Goal: Transaction & Acquisition: Purchase product/service

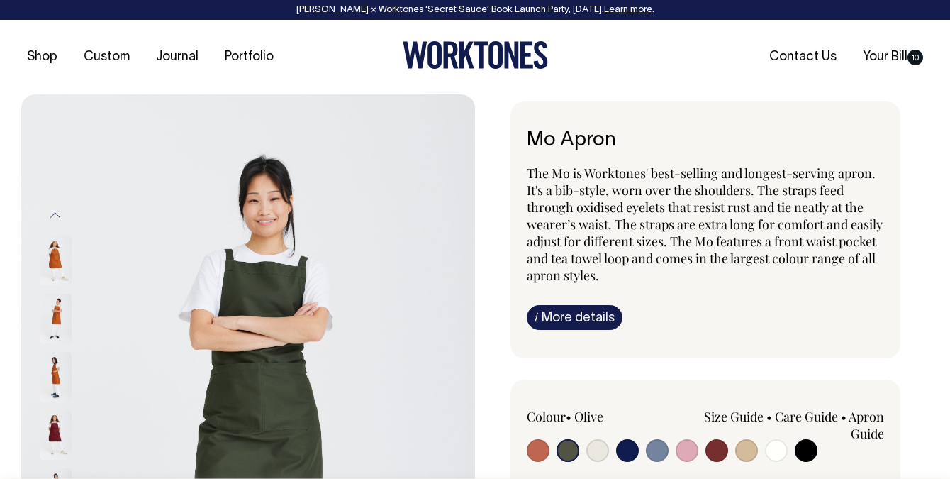
select select "Olive"
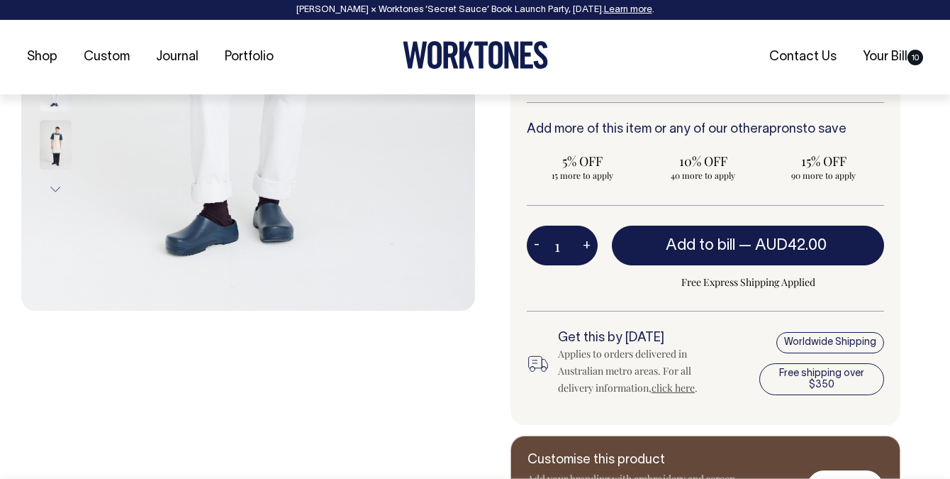
scroll to position [465, 0]
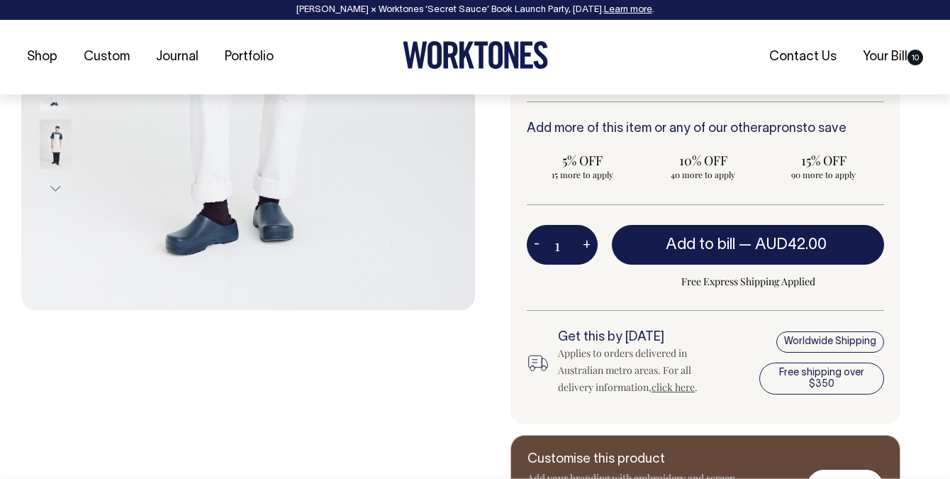
click at [589, 241] on button "+" at bounding box center [587, 244] width 22 height 28
type input "2"
click at [589, 240] on button "+" at bounding box center [587, 244] width 22 height 28
type input "3"
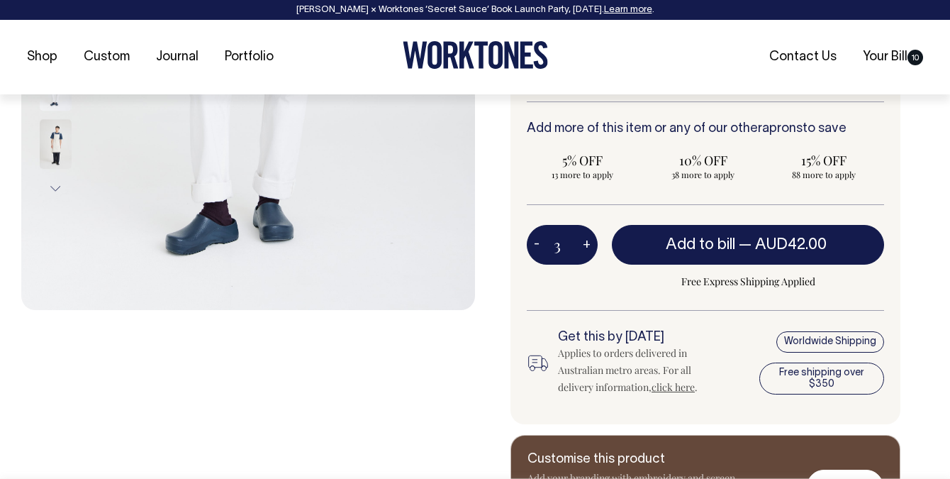
type input "3"
click at [589, 240] on button "+" at bounding box center [587, 244] width 22 height 28
type input "4"
click at [589, 240] on button "+" at bounding box center [587, 244] width 22 height 28
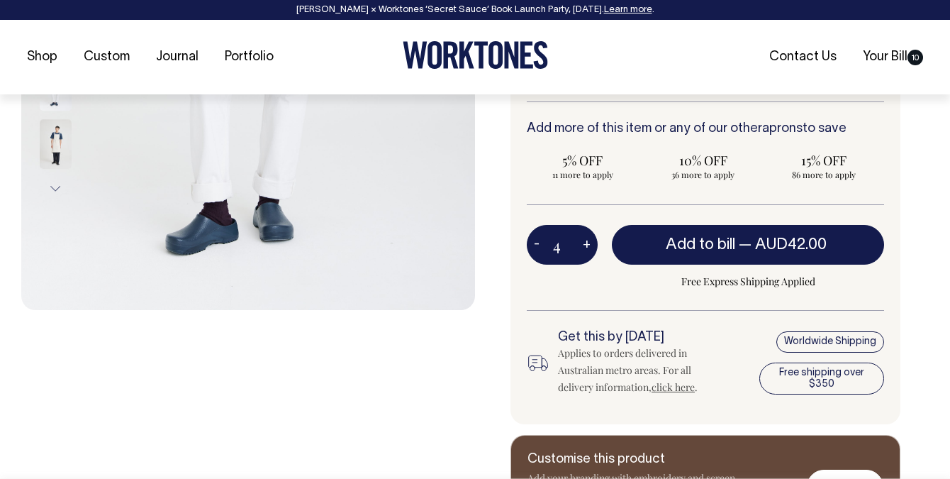
type input "5"
click at [589, 240] on button "+" at bounding box center [587, 244] width 22 height 28
type input "6"
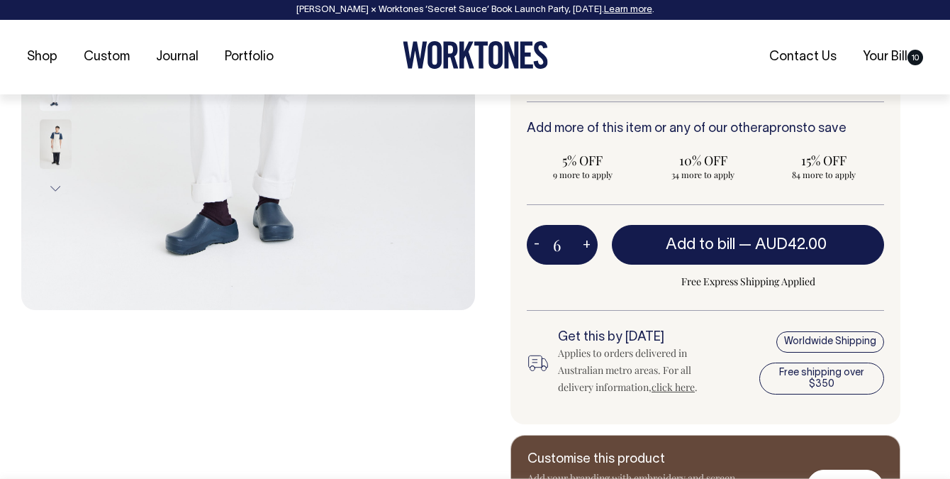
click at [589, 240] on button "+" at bounding box center [587, 244] width 22 height 28
type input "7"
click at [589, 240] on button "+" at bounding box center [587, 244] width 22 height 28
type input "8"
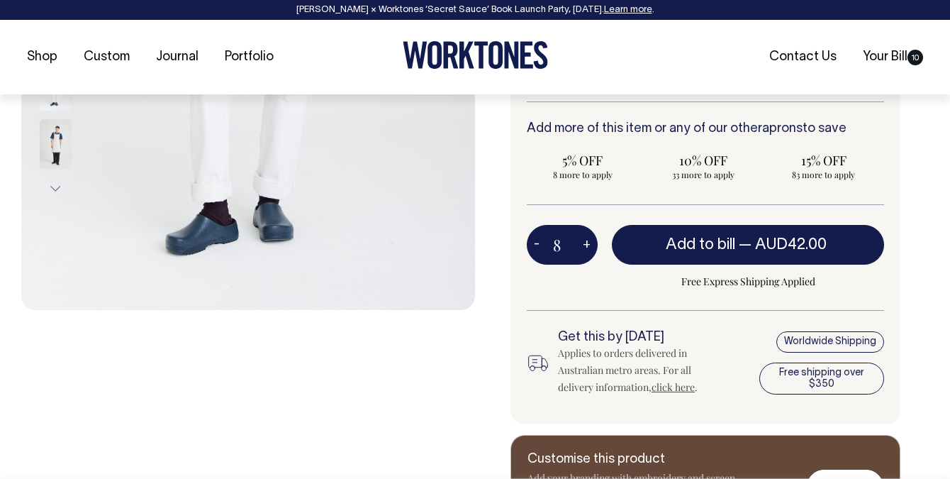
type input "8"
click at [589, 240] on button "+" at bounding box center [587, 244] width 22 height 28
type input "9"
click at [589, 240] on button "+" at bounding box center [587, 244] width 22 height 28
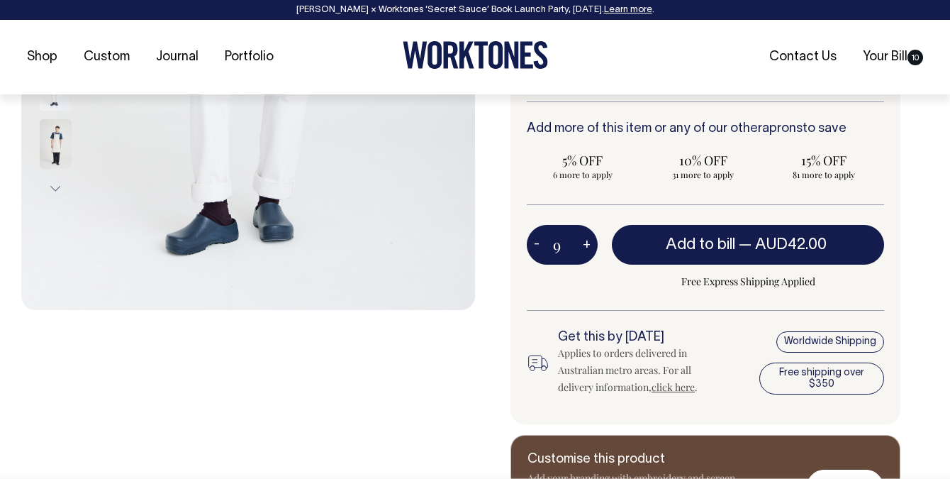
type input "10"
click at [589, 240] on button "+" at bounding box center [587, 244] width 22 height 28
type input "11"
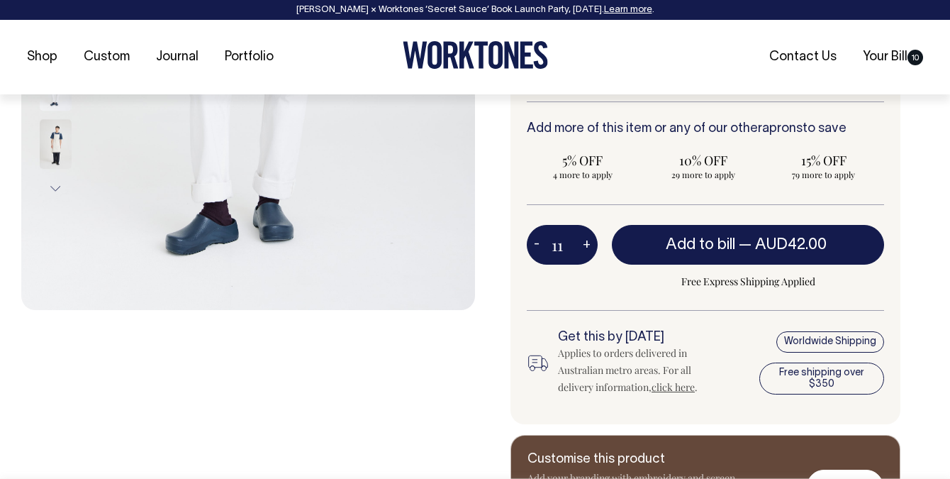
click at [589, 240] on button "+" at bounding box center [587, 244] width 22 height 28
type input "12"
click at [589, 240] on button "+" at bounding box center [587, 244] width 22 height 28
type input "13"
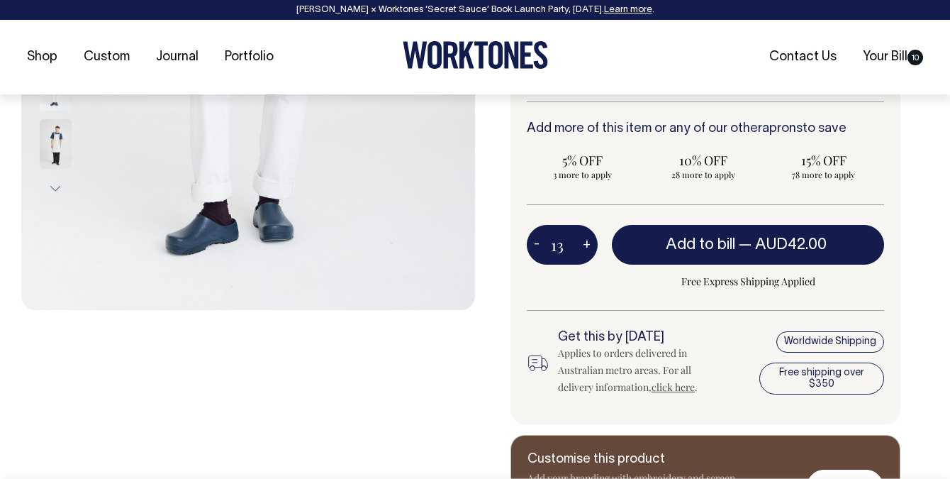
type input "13"
click at [589, 240] on button "+" at bounding box center [587, 244] width 22 height 28
type input "14"
click at [589, 240] on button "+" at bounding box center [587, 244] width 22 height 28
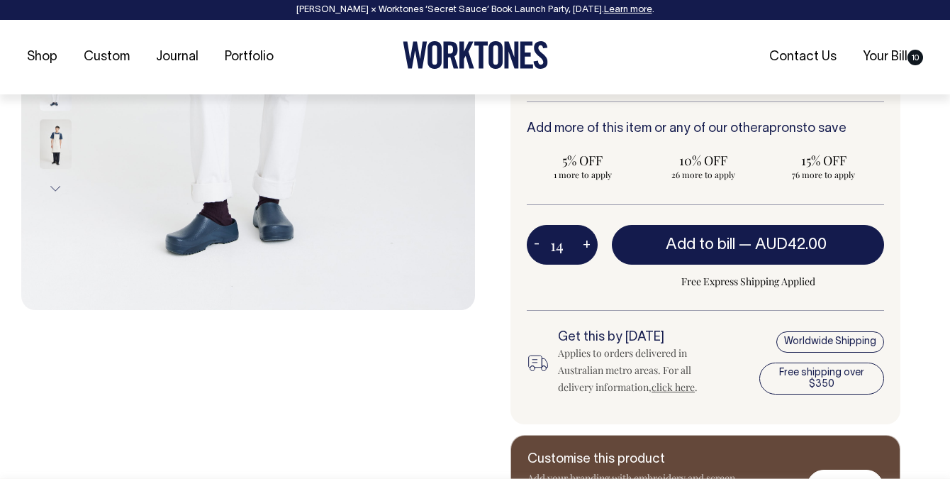
type input "15"
radio input "true"
type input "15"
click at [589, 240] on button "+" at bounding box center [587, 244] width 22 height 28
type input "16"
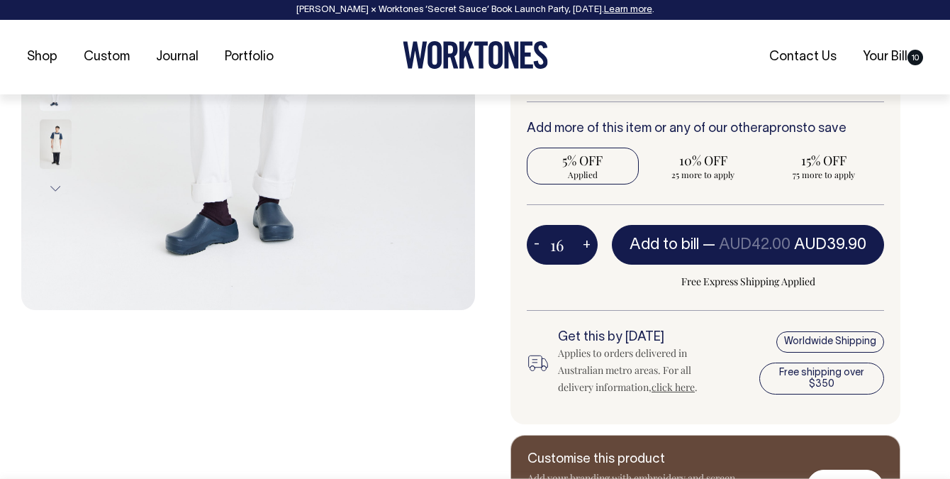
radio input "true"
type input "16"
click at [589, 240] on button "+" at bounding box center [587, 244] width 22 height 28
type input "17"
radio input "true"
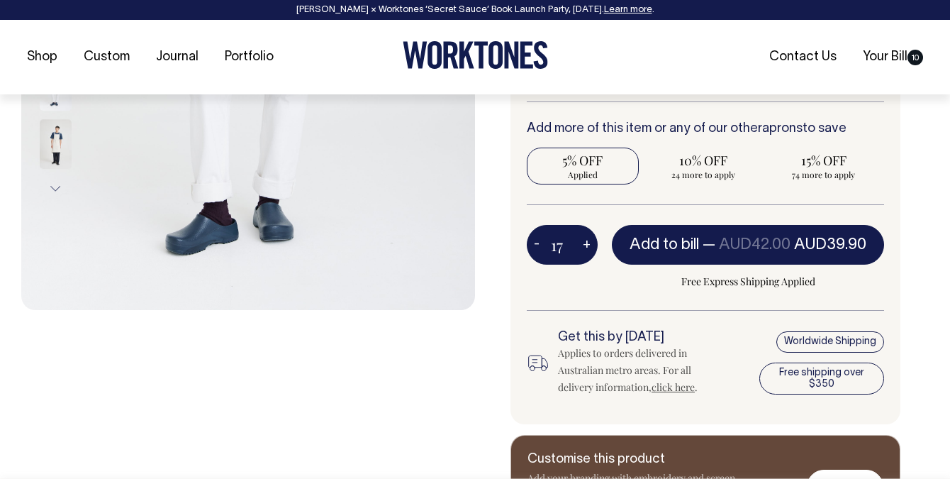
type input "17"
click at [589, 240] on button "+" at bounding box center [587, 244] width 22 height 28
type input "18"
radio input "true"
type input "18"
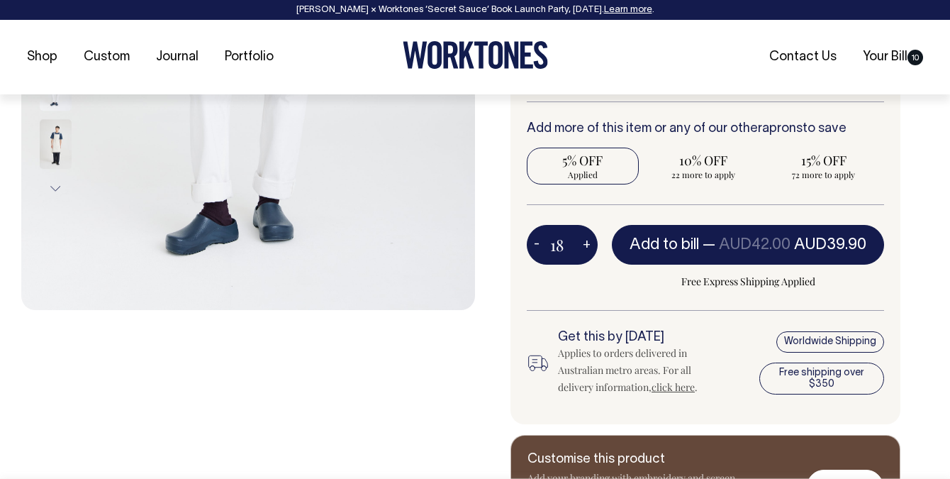
click at [589, 240] on button "+" at bounding box center [587, 244] width 22 height 28
type input "19"
radio input "true"
type input "19"
click at [589, 240] on button "+" at bounding box center [587, 244] width 22 height 28
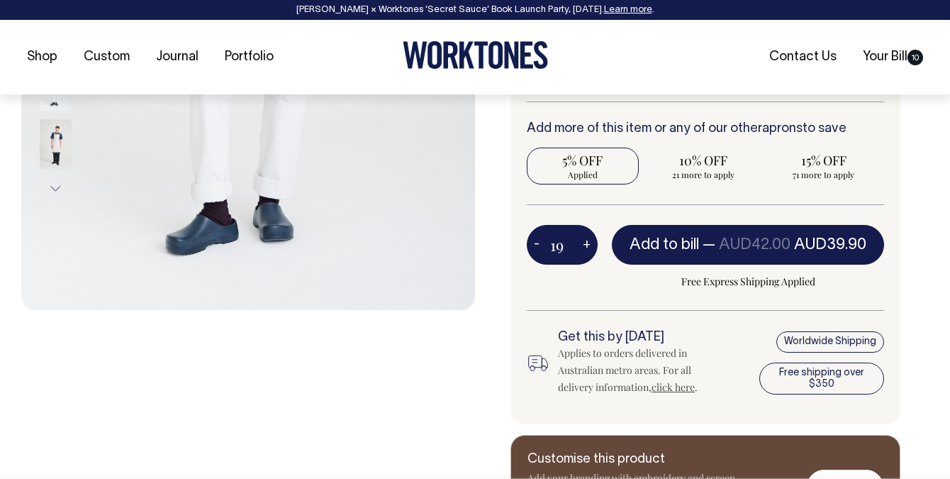
type input "20"
radio input "true"
type input "20"
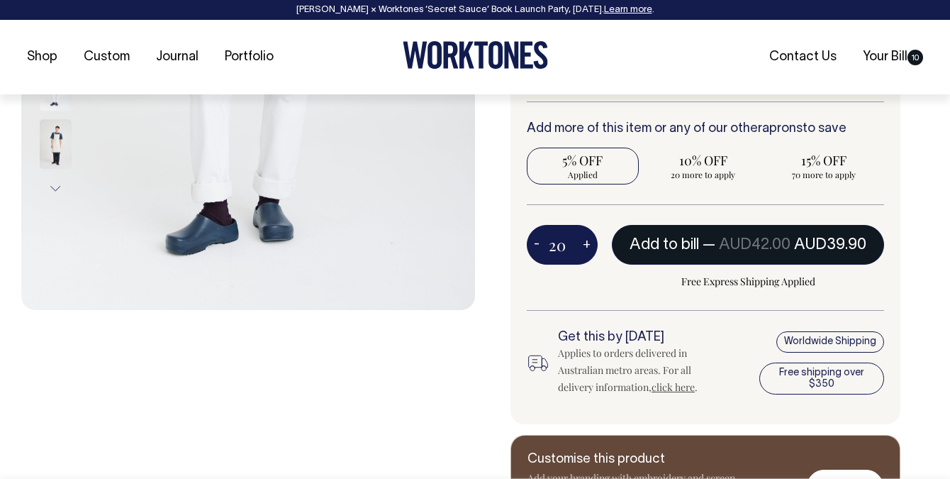
click at [734, 243] on span "AUD42.00" at bounding box center [755, 245] width 72 height 14
type input "1"
radio input "false"
type input "1"
radio input "true"
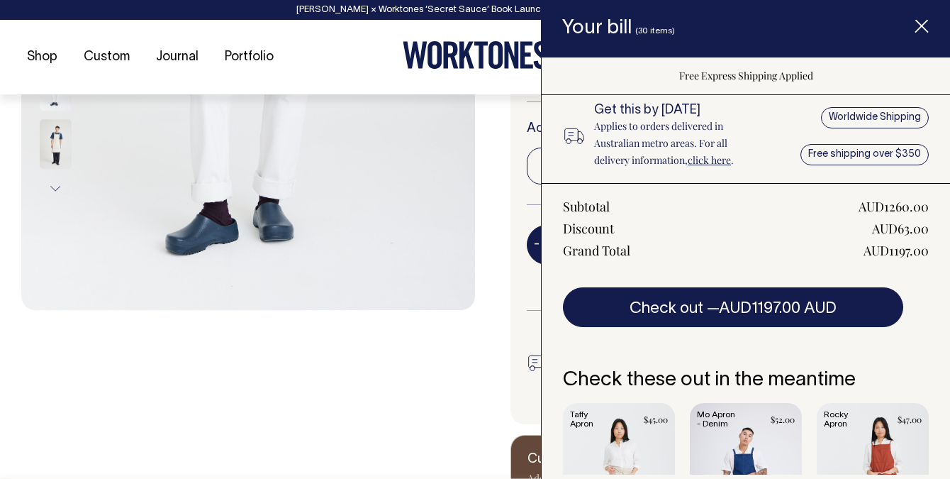
scroll to position [171, 0]
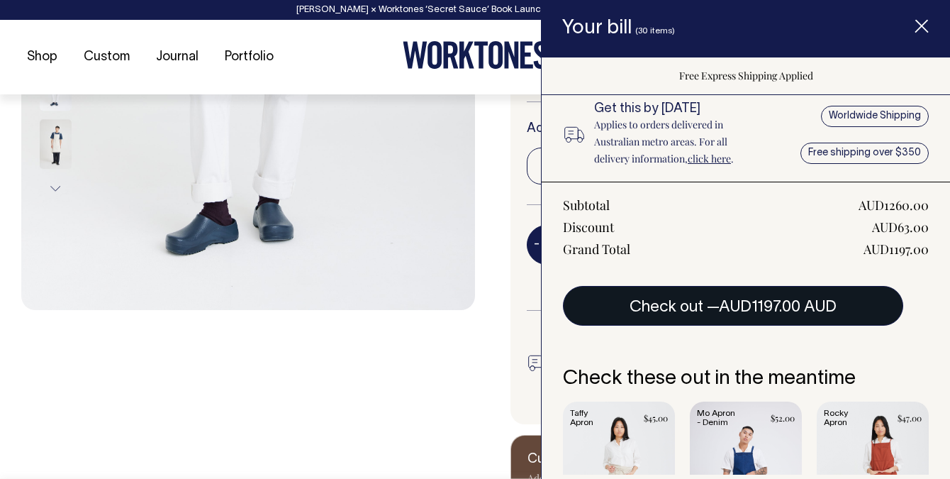
click at [706, 308] on button "Check out — AUD1197.00 AUD" at bounding box center [733, 306] width 340 height 40
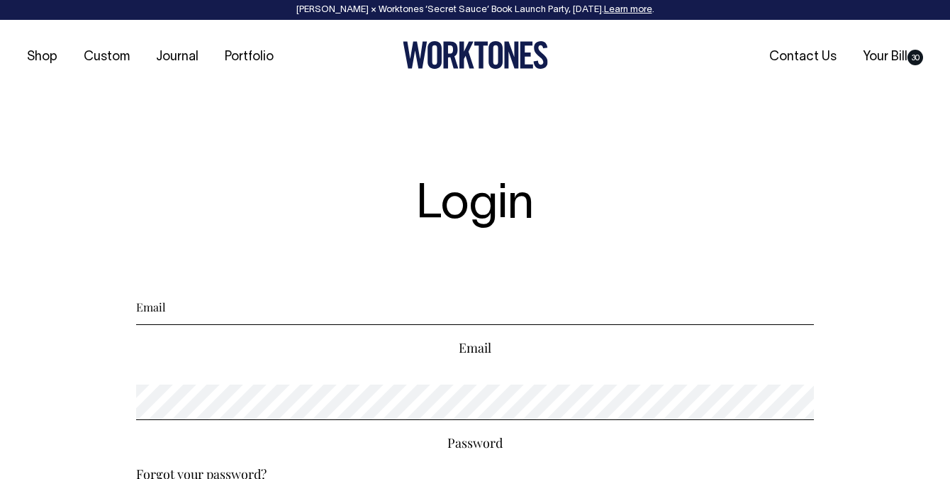
click at [340, 319] on input "Email" at bounding box center [475, 306] width 678 height 35
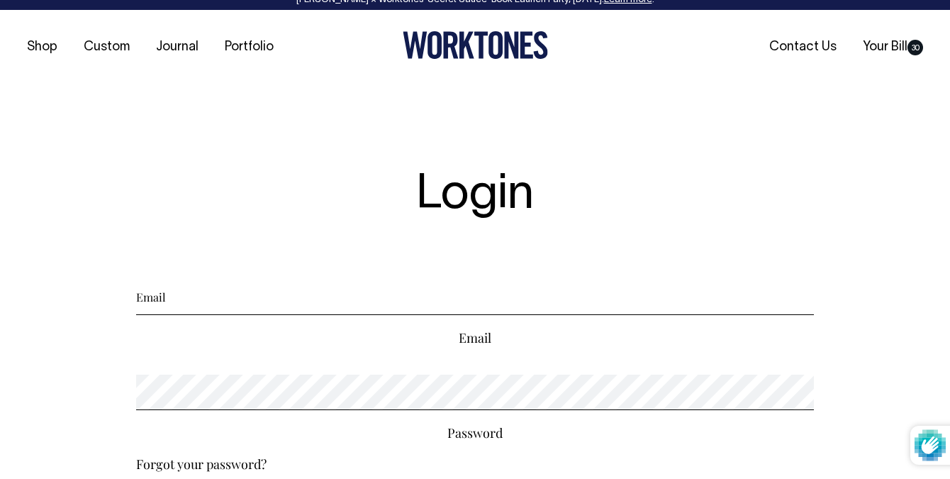
scroll to position [11, 0]
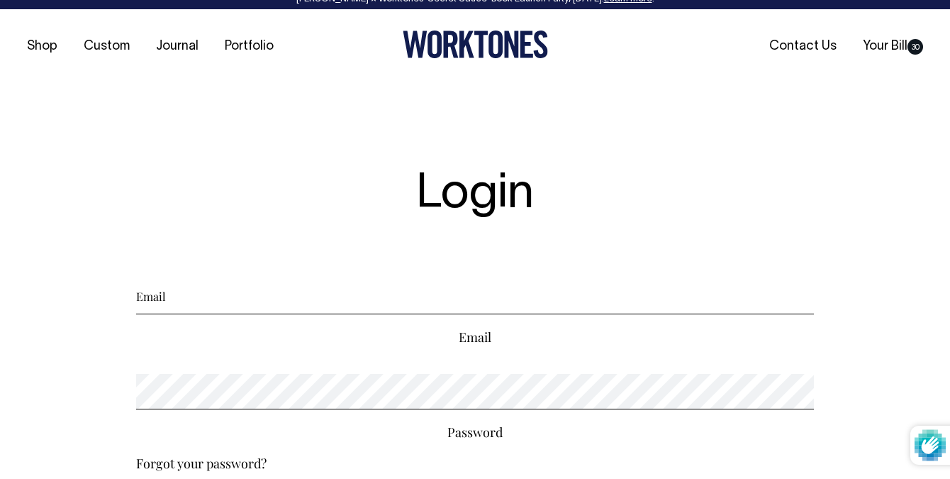
click at [178, 289] on input "Email" at bounding box center [475, 296] width 678 height 35
type input "e"
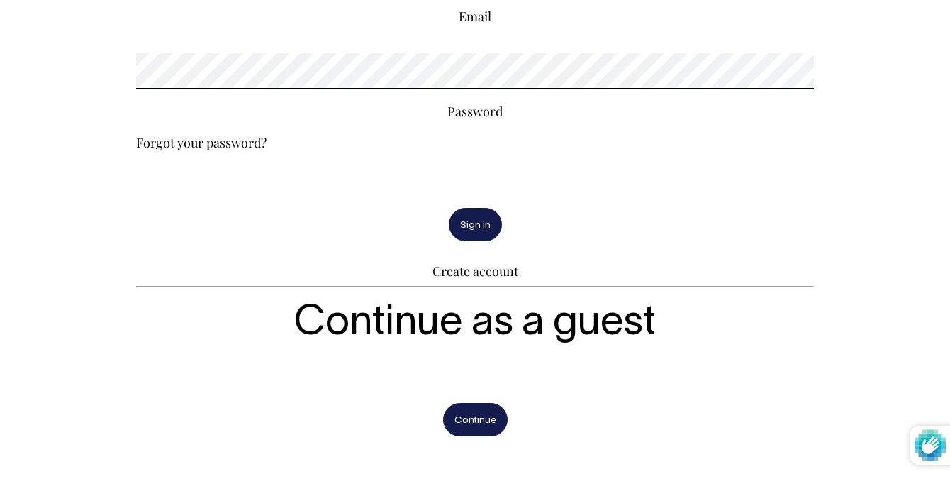
scroll to position [332, 0]
click at [208, 143] on link "Forgot your password?" at bounding box center [201, 141] width 130 height 17
click at [182, 142] on link "Forgot your password?" at bounding box center [201, 141] width 130 height 17
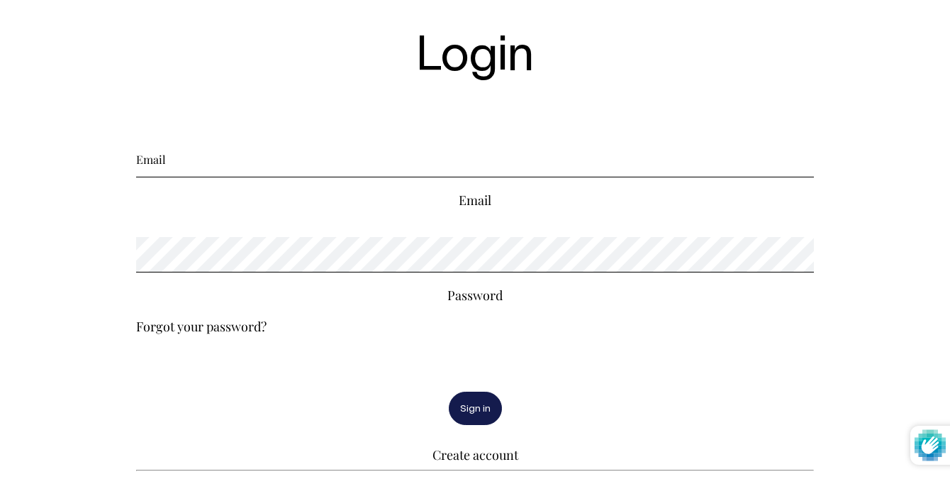
click at [190, 160] on input "Email" at bounding box center [475, 159] width 678 height 35
click at [155, 165] on input "eay@osteriailaria.com" at bounding box center [475, 160] width 678 height 35
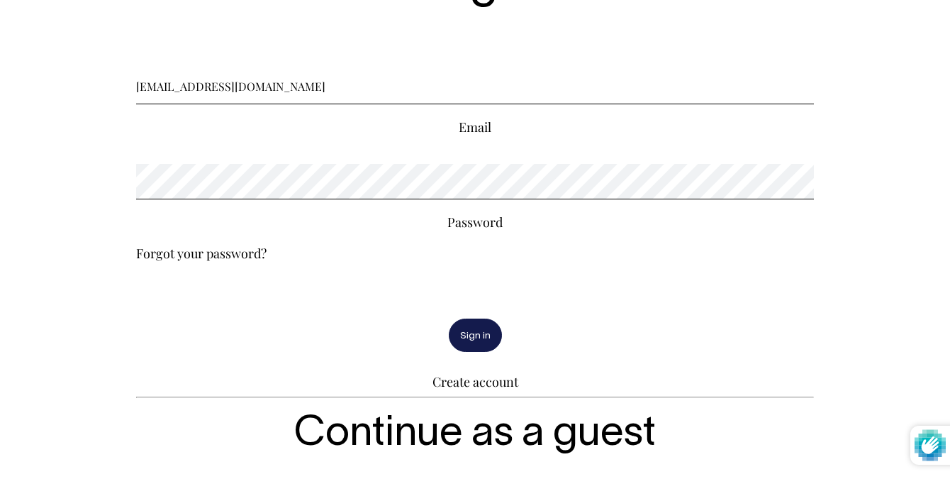
type input "eat@osteriailaria.com"
click at [233, 255] on link "Forgot your password?" at bounding box center [201, 253] width 130 height 17
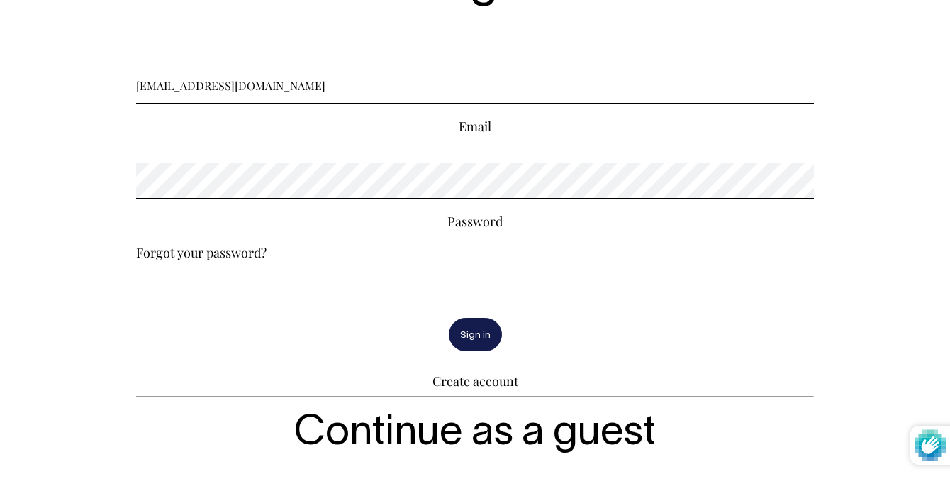
click at [331, 95] on input "eat@osteriailaria.com" at bounding box center [475, 85] width 678 height 35
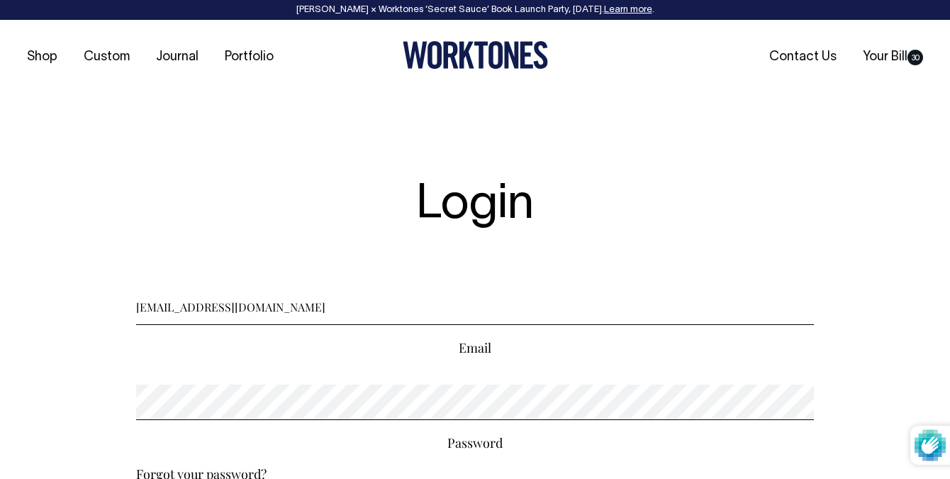
scroll to position [1, 0]
drag, startPoint x: 258, startPoint y: 308, endPoint x: 65, endPoint y: 308, distance: 193.6
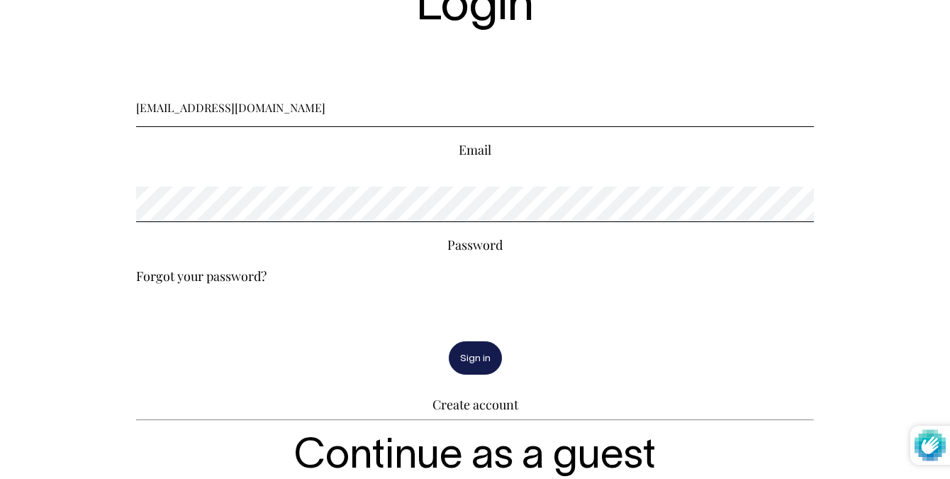
scroll to position [201, 0]
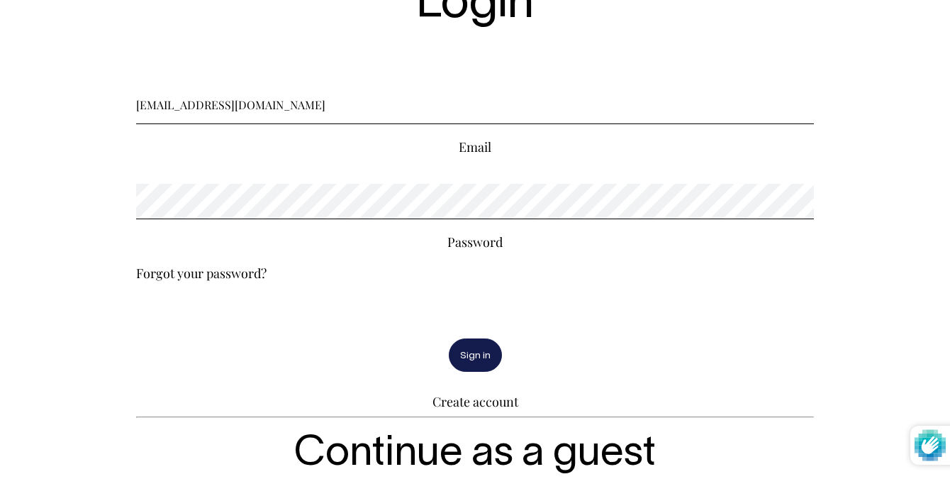
drag, startPoint x: 184, startPoint y: 297, endPoint x: 184, endPoint y: 288, distance: 9.2
click at [184, 294] on form "eat@osteriailaria.com Email Password Forgot your password? Sign in Create accou…" at bounding box center [475, 249] width 678 height 321
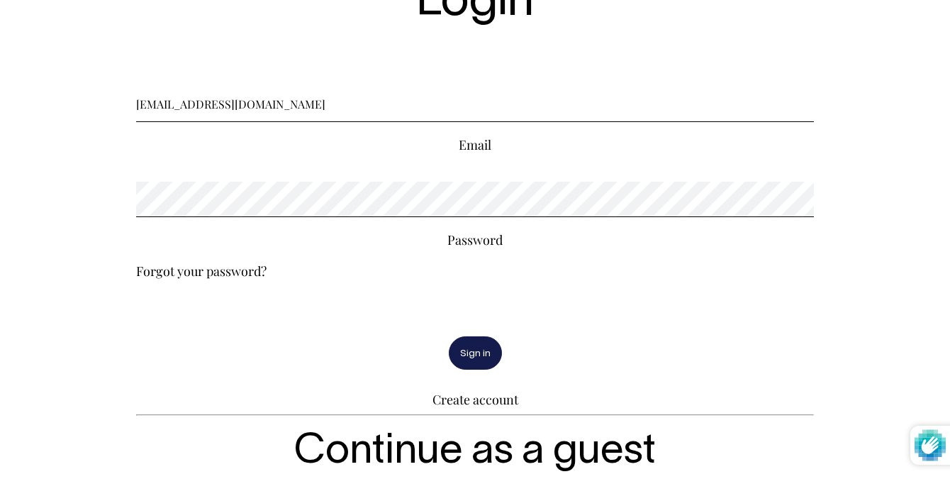
scroll to position [204, 0]
click at [203, 270] on link "Forgot your password?" at bounding box center [201, 270] width 130 height 17
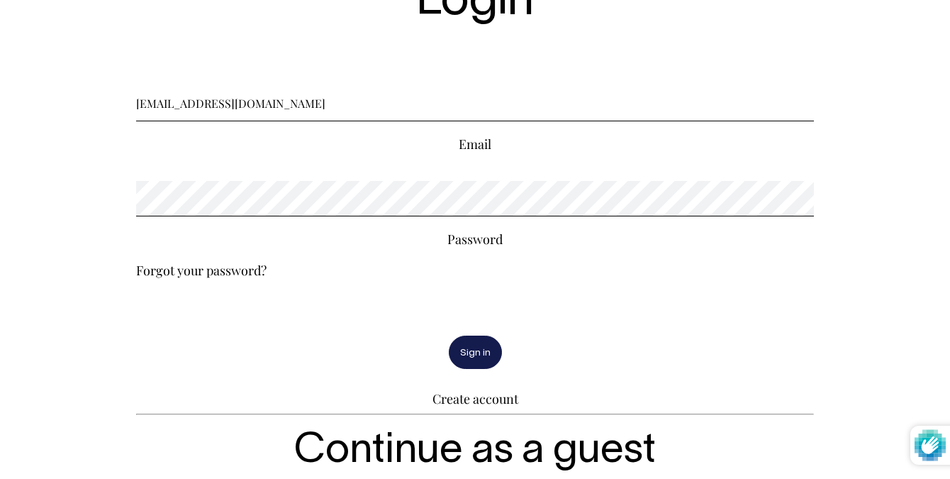
click at [203, 270] on link "Forgot your password?" at bounding box center [201, 270] width 130 height 17
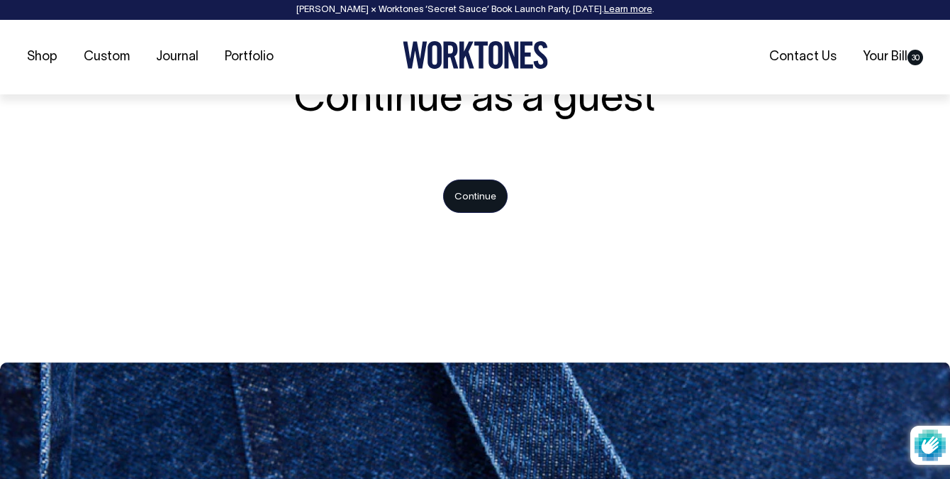
click at [479, 198] on button "Continue" at bounding box center [475, 195] width 65 height 33
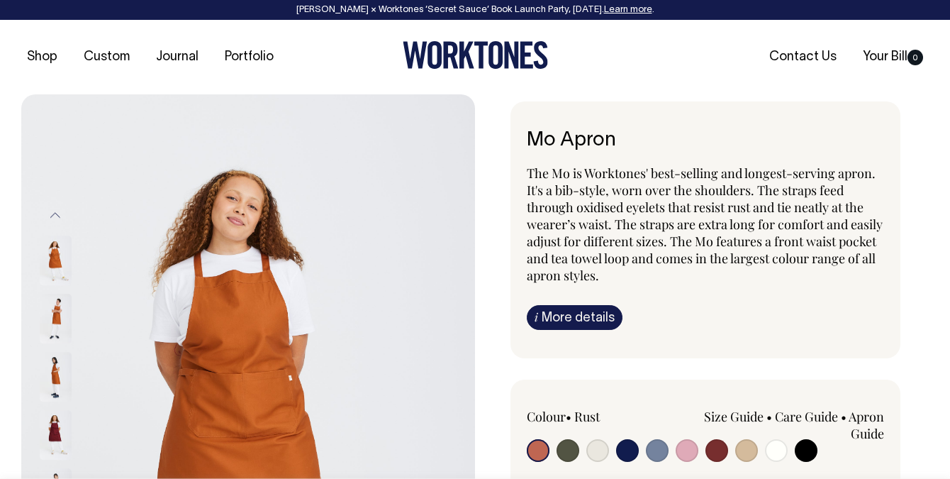
radio input "true"
select select "Olive"
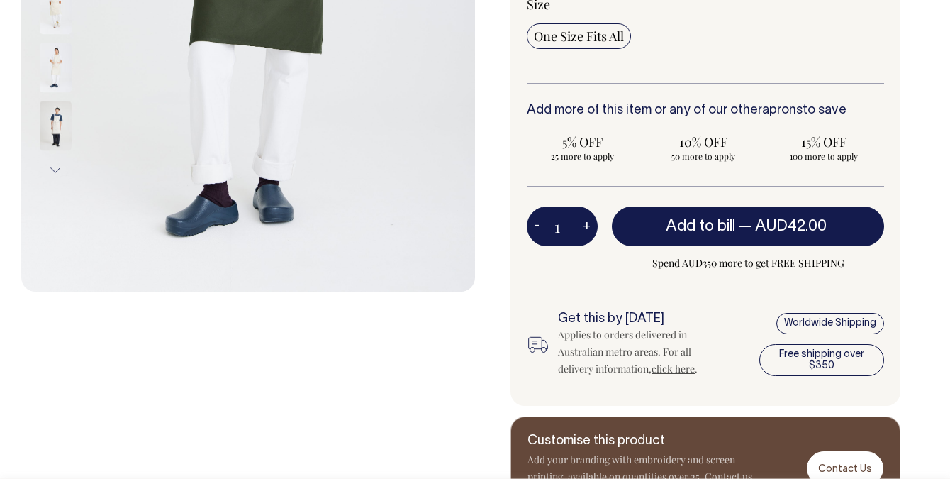
scroll to position [484, 0]
